Goal: Task Accomplishment & Management: Complete application form

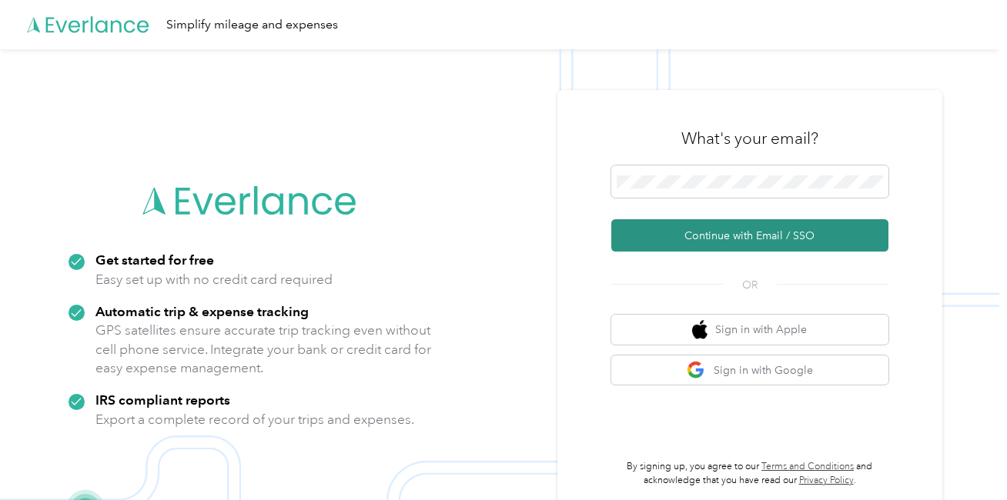
click at [670, 236] on button "Continue with Email / SSO" at bounding box center [749, 235] width 277 height 32
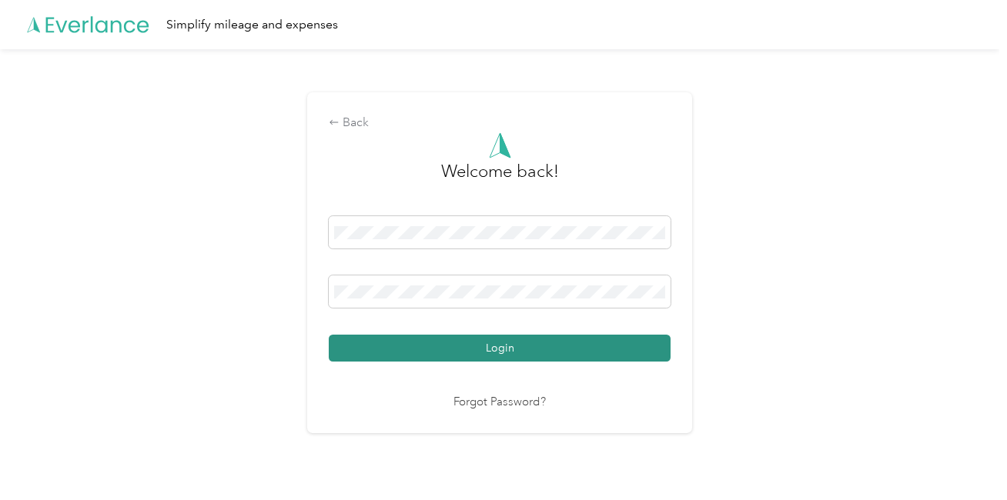
click at [430, 337] on button "Login" at bounding box center [500, 348] width 342 height 27
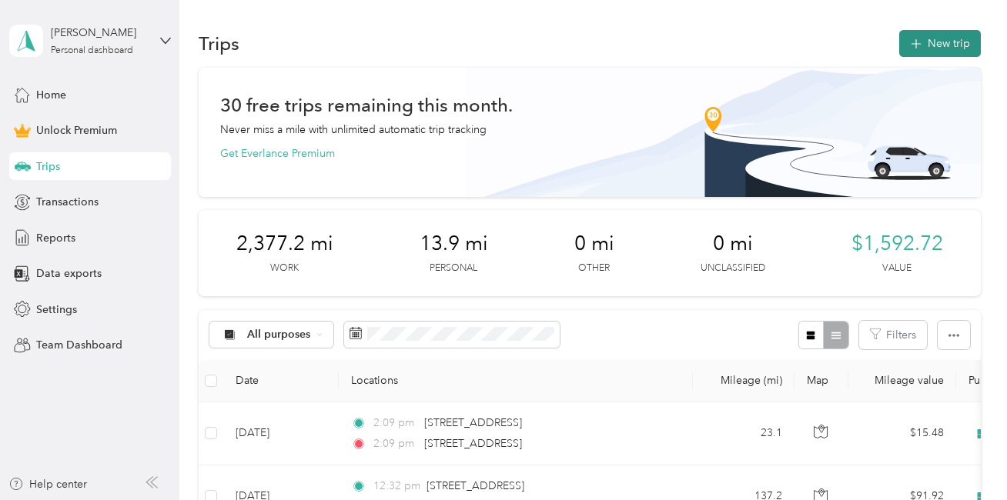
click at [915, 36] on button "New trip" at bounding box center [940, 43] width 82 height 27
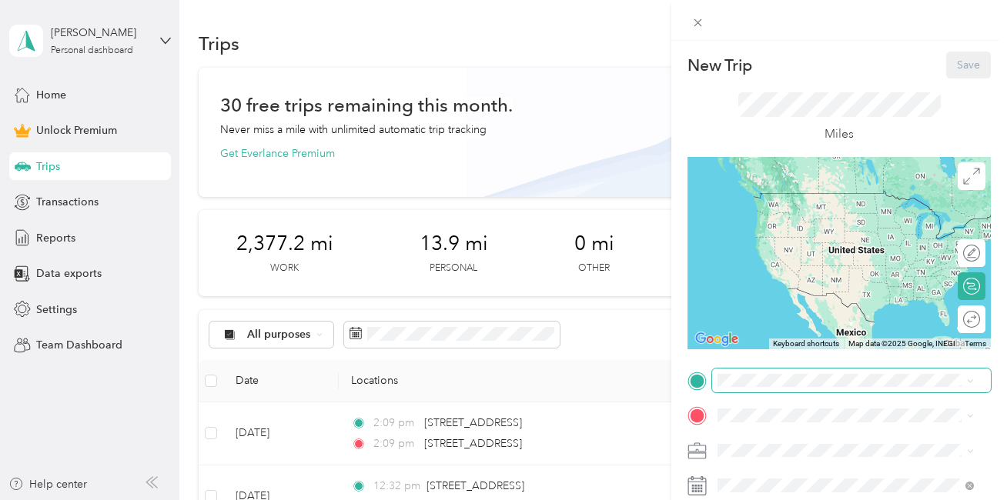
click at [742, 478] on div "New Trip Save This trip cannot be edited because it is either under review, app…" at bounding box center [499, 500] width 999 height 0
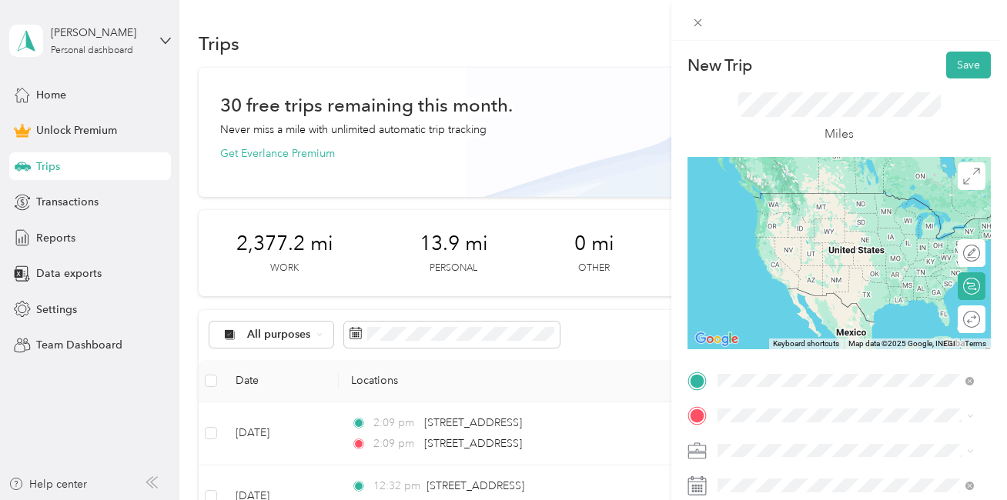
click at [770, 200] on span "[STREET_ADDRESS][US_STATE]" at bounding box center [824, 193] width 154 height 14
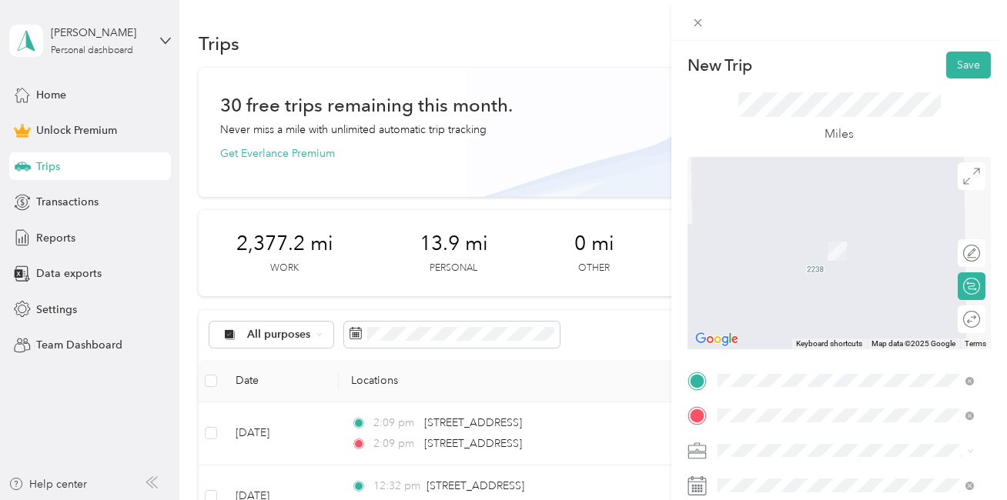
click at [851, 236] on span "[STREET_ADDRESS][US_STATE]" at bounding box center [824, 229] width 154 height 14
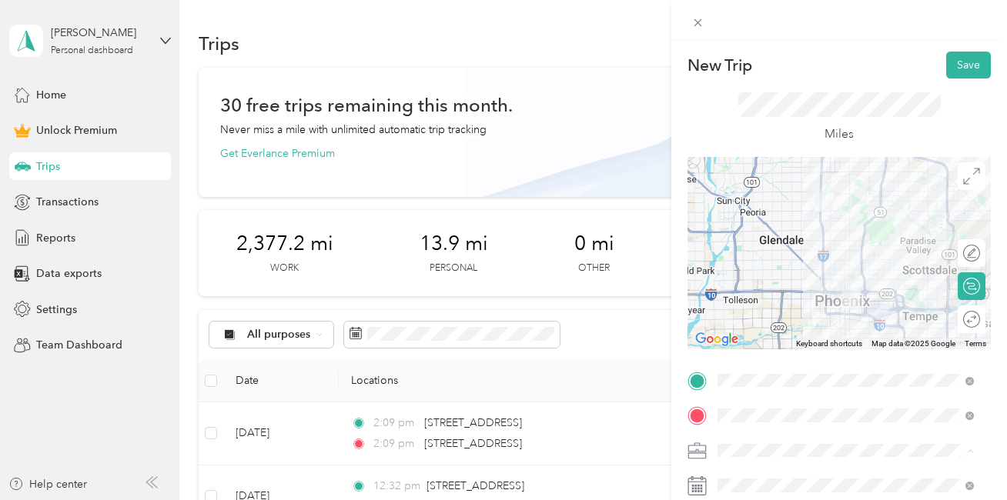
click at [739, 237] on span "Work" at bounding box center [736, 235] width 26 height 13
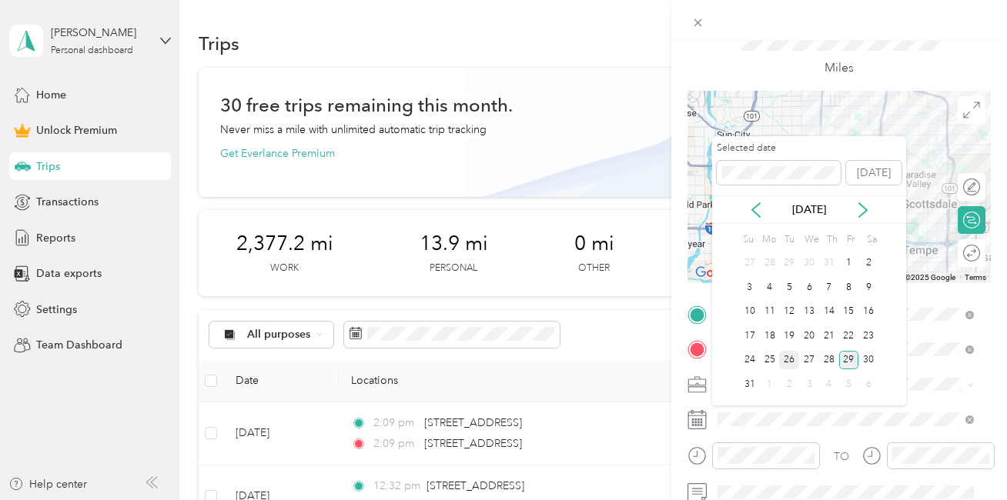
click at [784, 362] on div "26" at bounding box center [789, 360] width 20 height 19
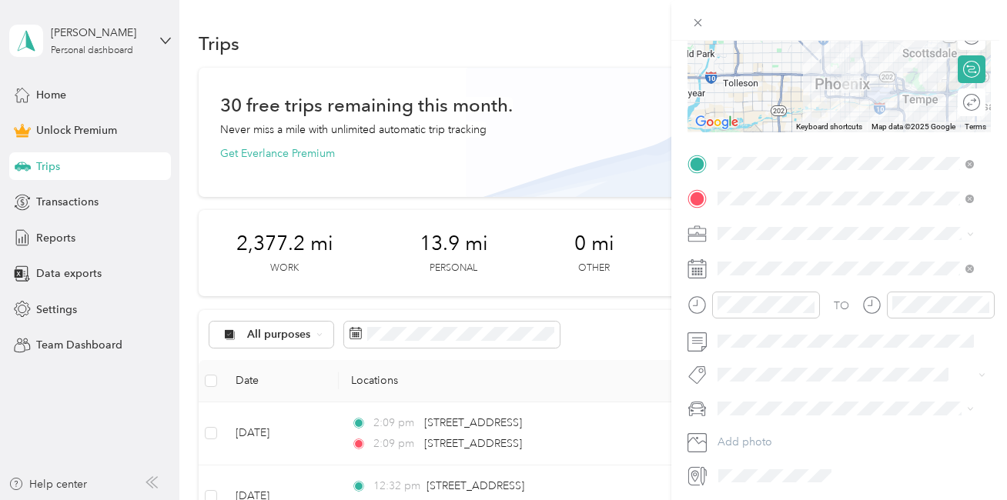
scroll to position [219, 0]
click at [736, 400] on span "Mcdph" at bounding box center [749, 400] width 31 height 14
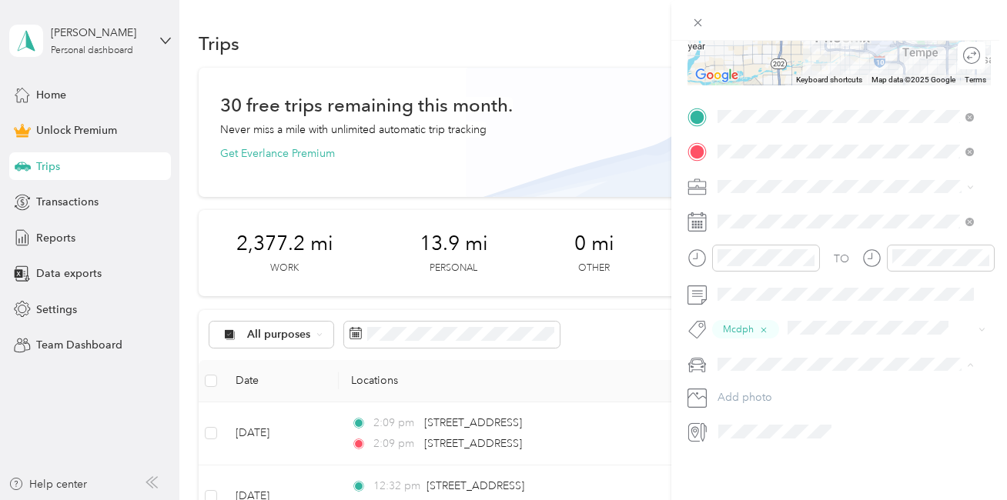
click at [735, 384] on div "truck" at bounding box center [846, 380] width 246 height 16
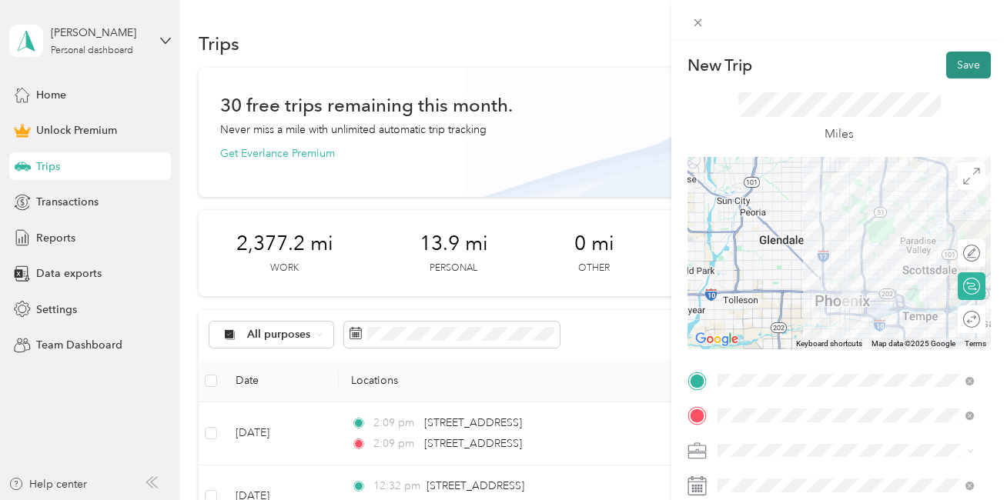
click at [947, 72] on button "Save" at bounding box center [968, 65] width 45 height 27
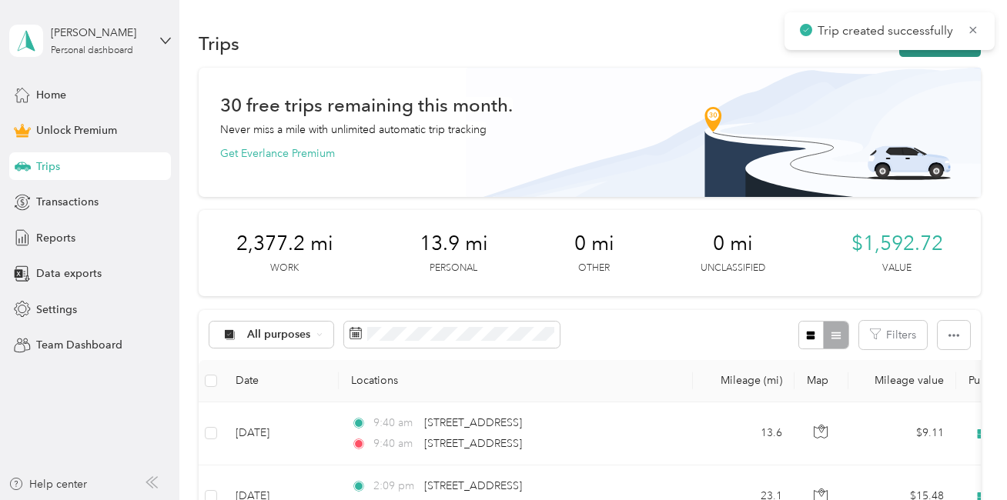
click at [928, 53] on button "New trip" at bounding box center [940, 43] width 82 height 27
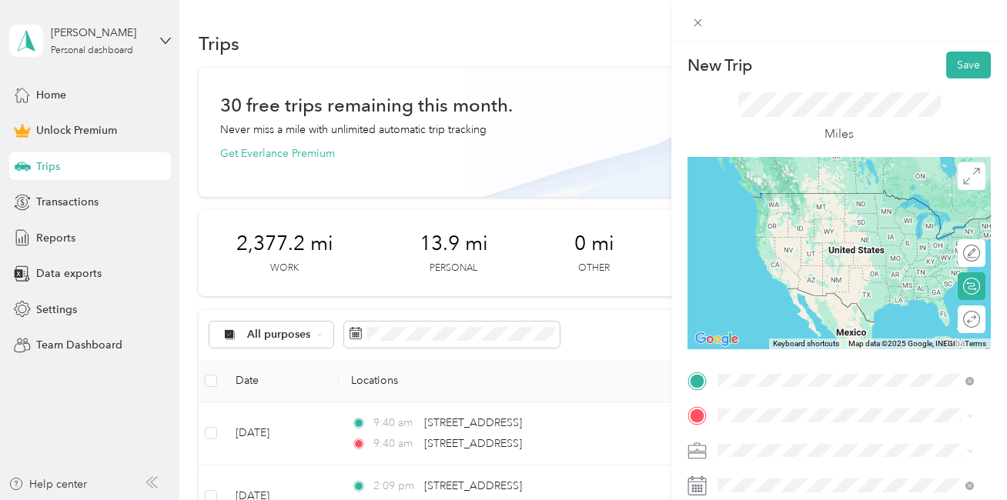
click at [837, 200] on span "[STREET_ADDRESS][US_STATE]" at bounding box center [824, 193] width 154 height 14
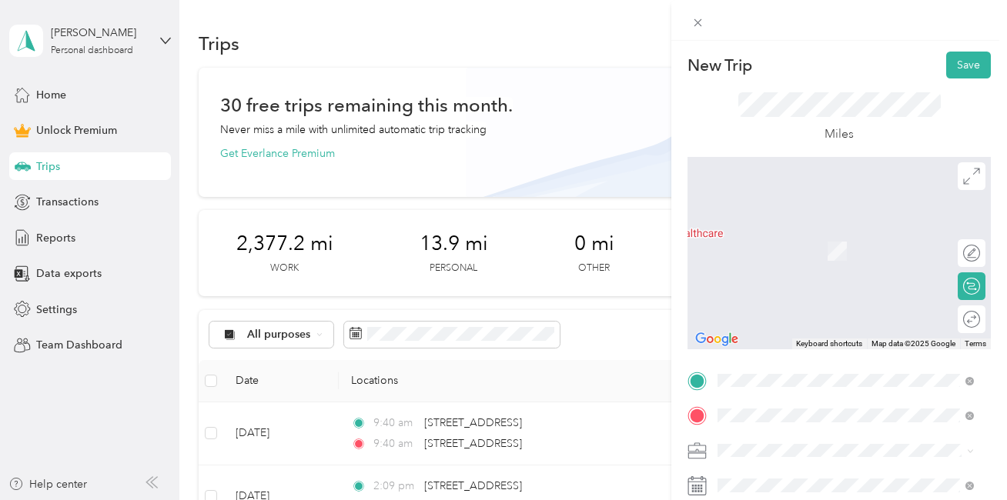
click at [828, 233] on span "[STREET_ADDRESS][US_STATE]" at bounding box center [824, 229] width 154 height 14
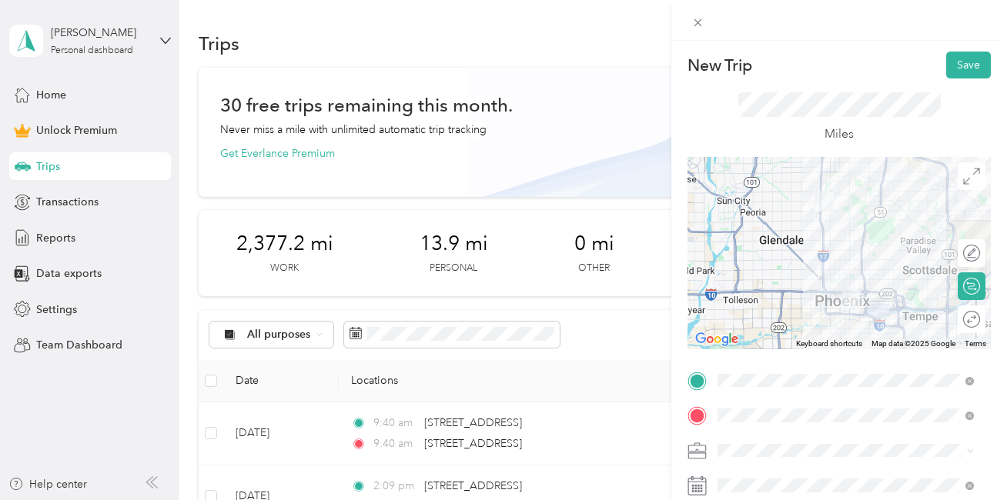
scroll to position [71, 0]
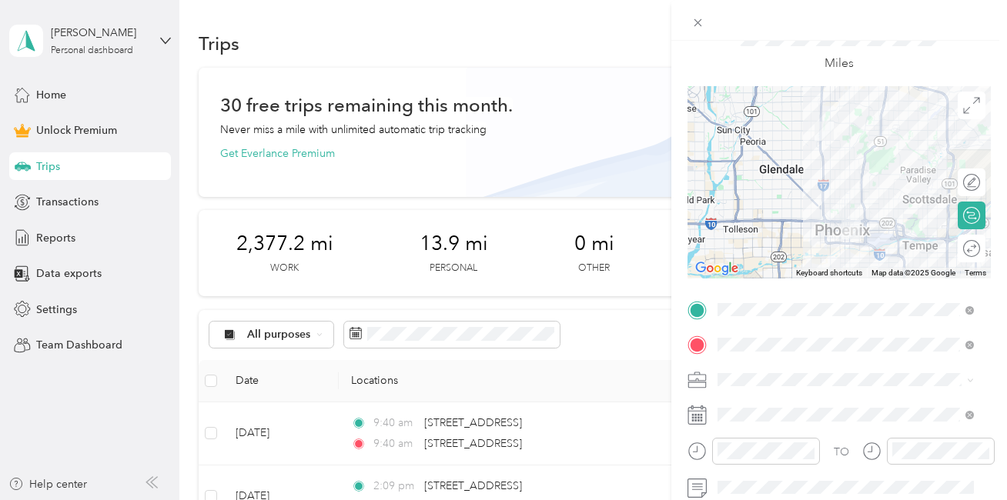
click at [754, 160] on div "Work" at bounding box center [846, 160] width 246 height 16
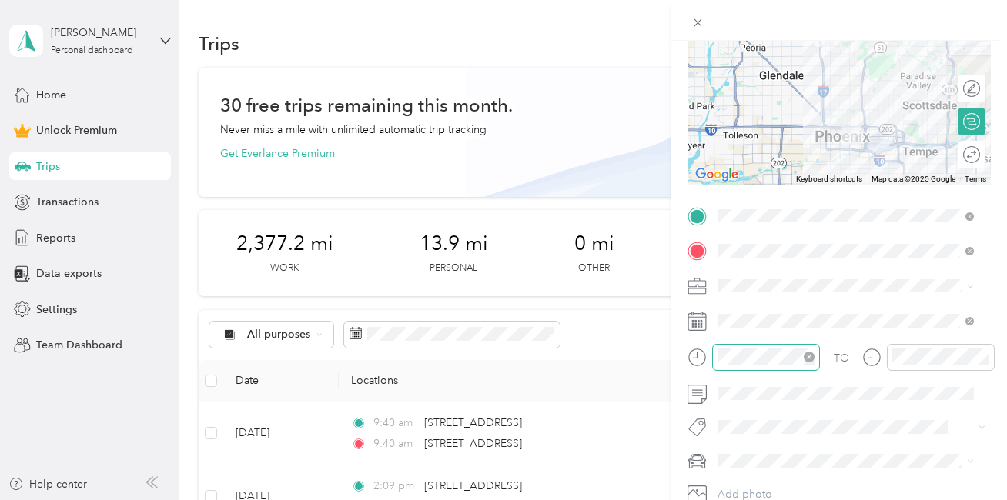
scroll to position [166, 0]
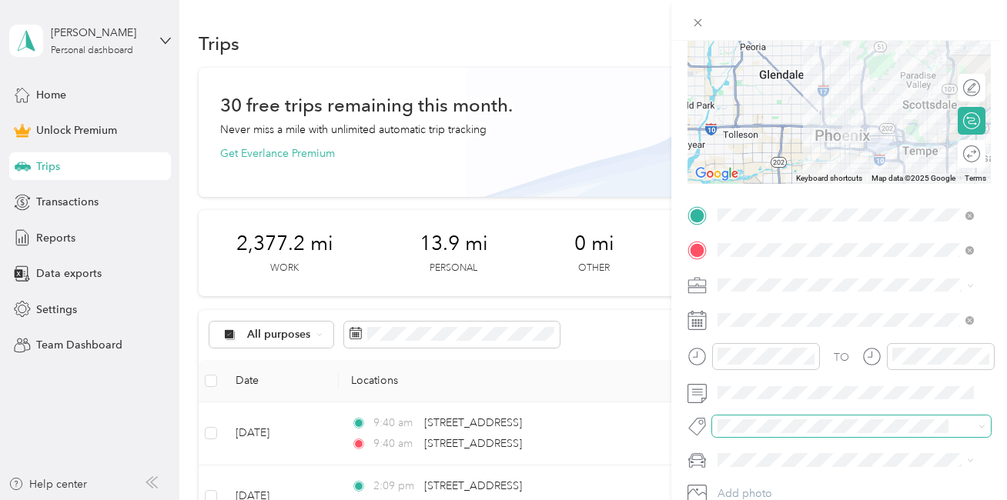
click at [745, 478] on div "New Trip Save This trip cannot be edited because it is either under review, app…" at bounding box center [499, 500] width 999 height 0
click at [744, 452] on span "Mcdph" at bounding box center [749, 454] width 31 height 14
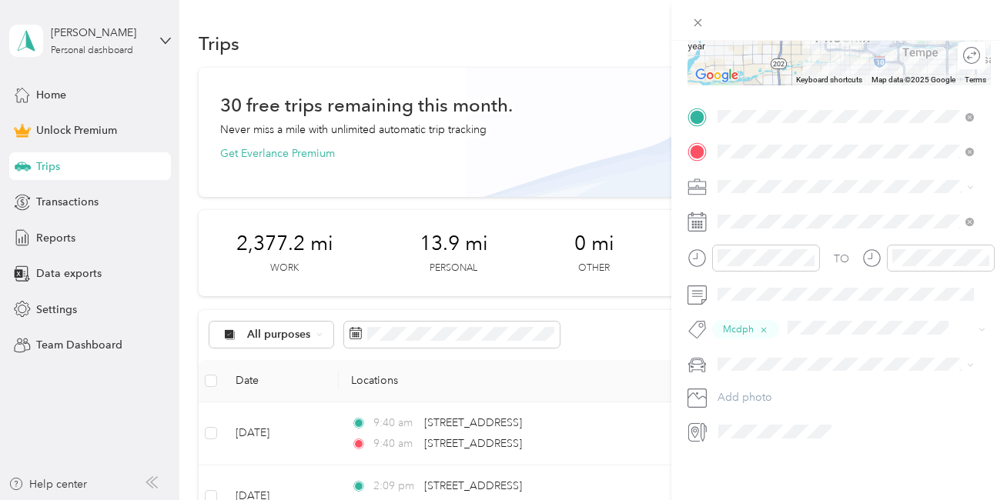
click at [744, 380] on span "truck" at bounding box center [735, 379] width 24 height 13
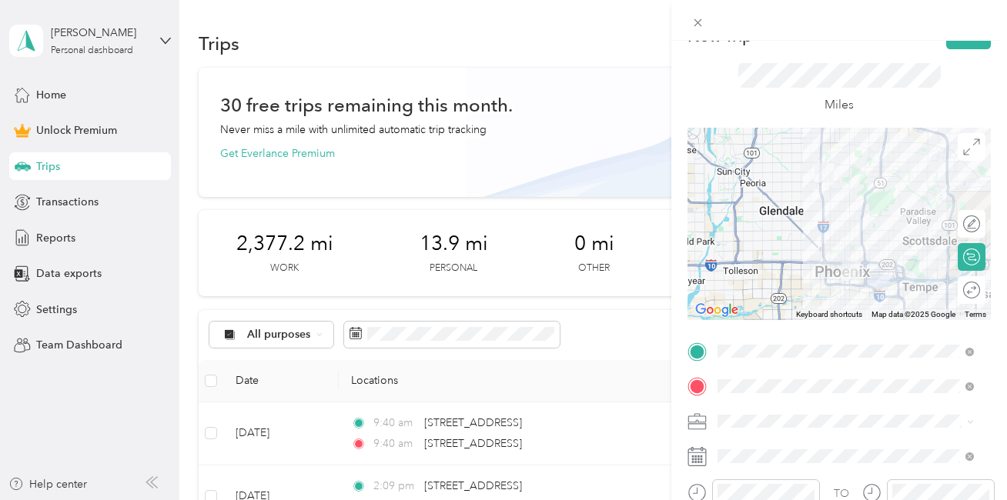
scroll to position [0, 0]
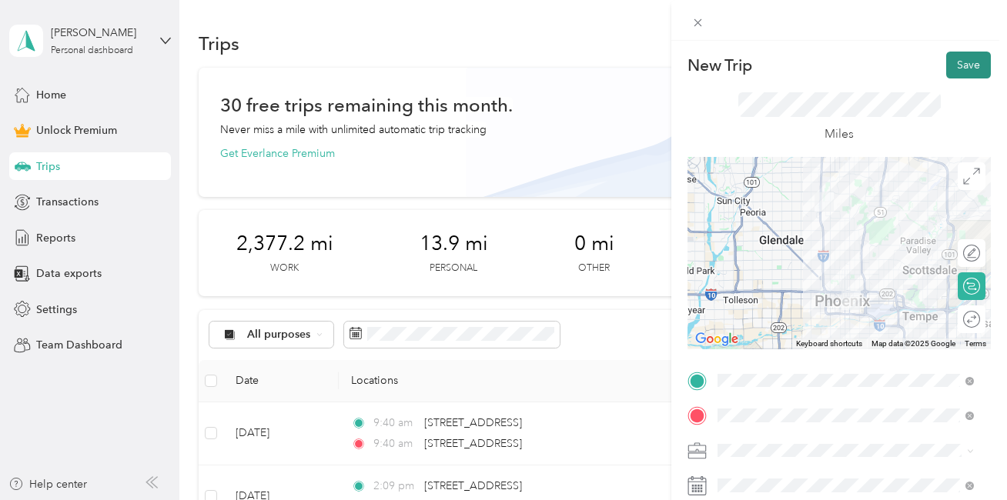
click at [951, 61] on button "Save" at bounding box center [968, 65] width 45 height 27
